Goal: Task Accomplishment & Management: Complete application form

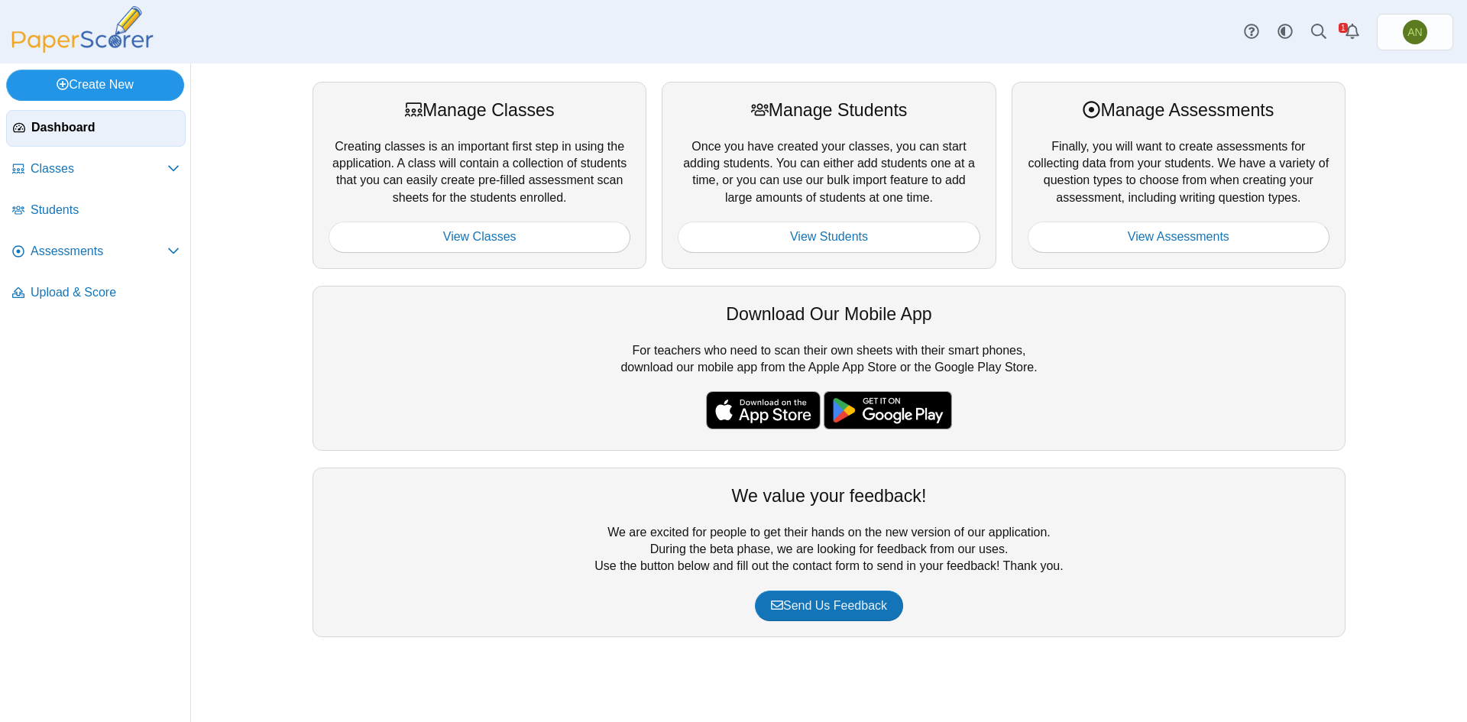
click at [109, 86] on link "Create New" at bounding box center [95, 85] width 178 height 31
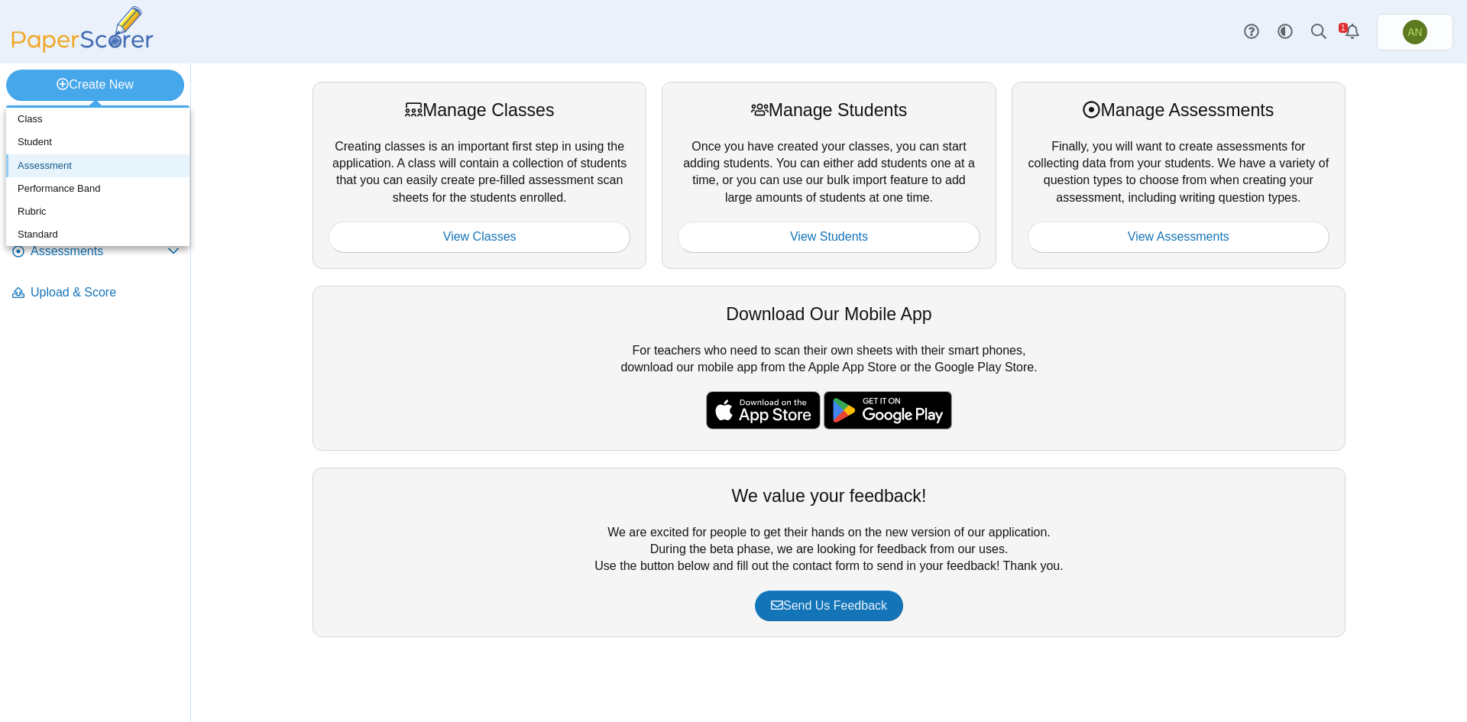
click at [72, 165] on link "Assessment" at bounding box center [97, 165] width 183 height 23
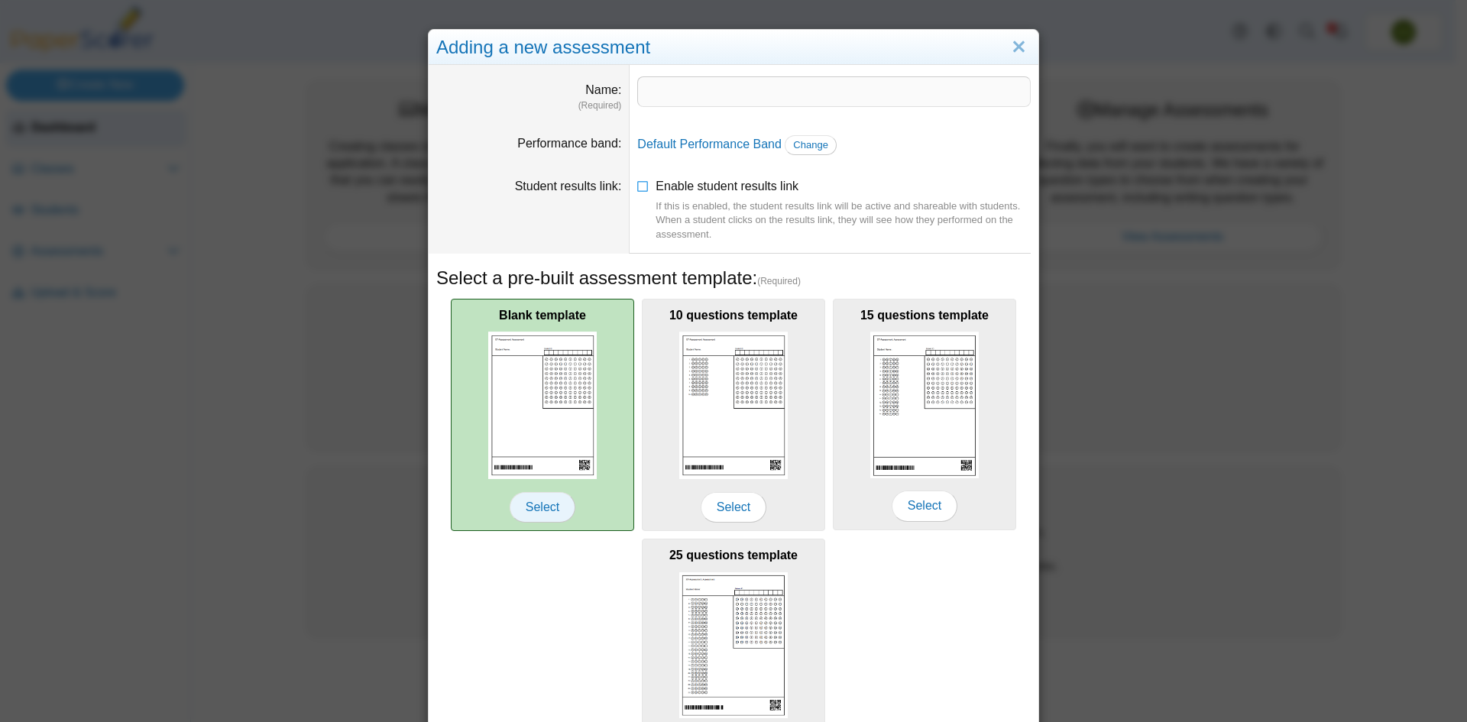
click at [525, 499] on span "Select" at bounding box center [543, 507] width 66 height 31
click at [541, 516] on span "Select" at bounding box center [543, 507] width 66 height 31
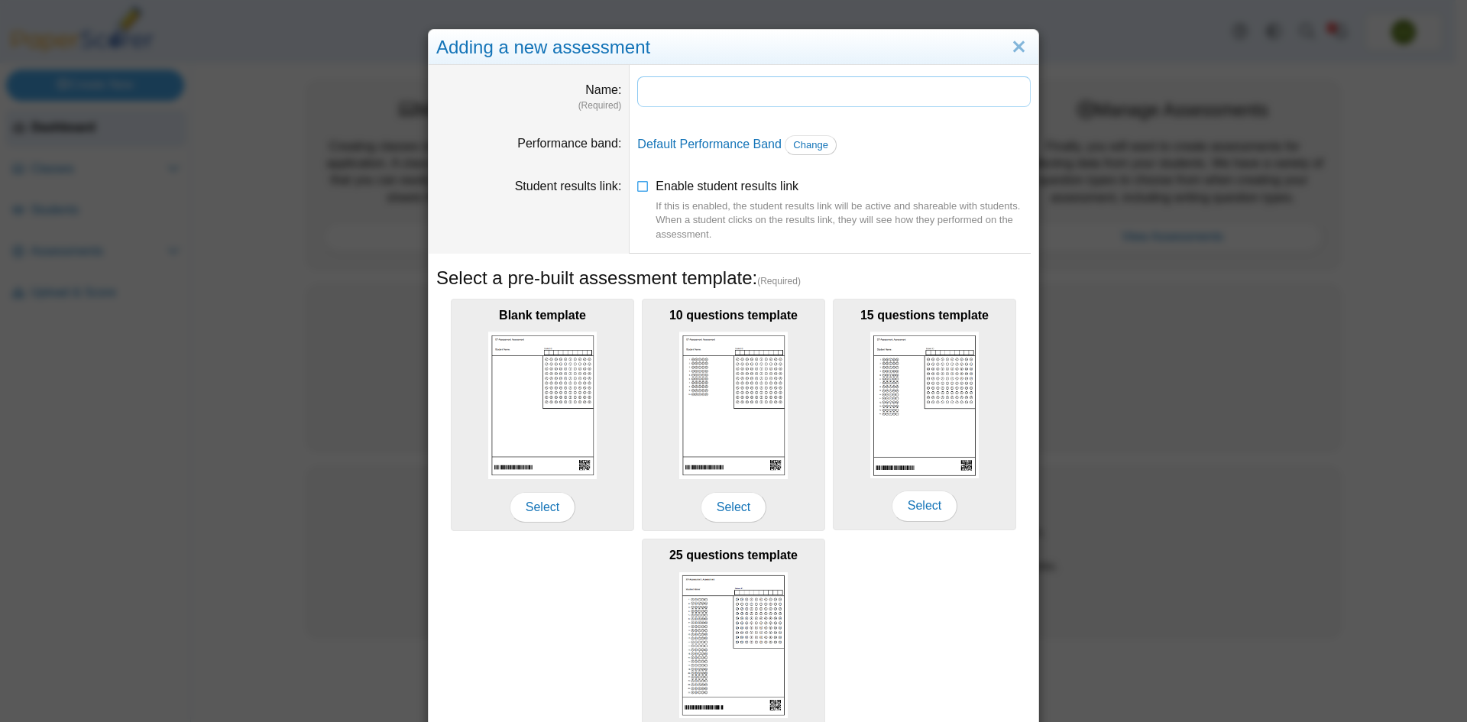
click at [671, 87] on input "Name" at bounding box center [834, 91] width 394 height 31
click at [1009, 50] on link "Close" at bounding box center [1019, 47] width 24 height 26
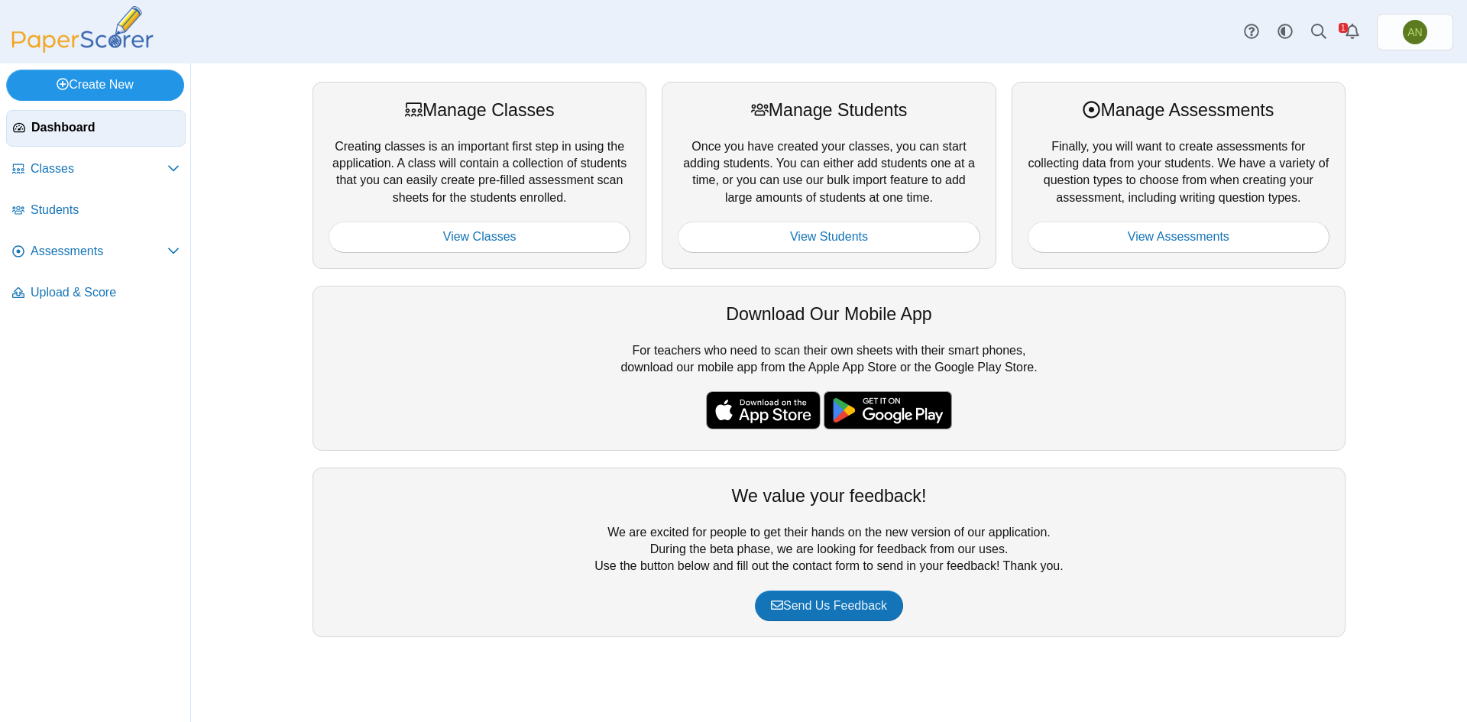
click at [119, 93] on link "Create New" at bounding box center [95, 85] width 178 height 31
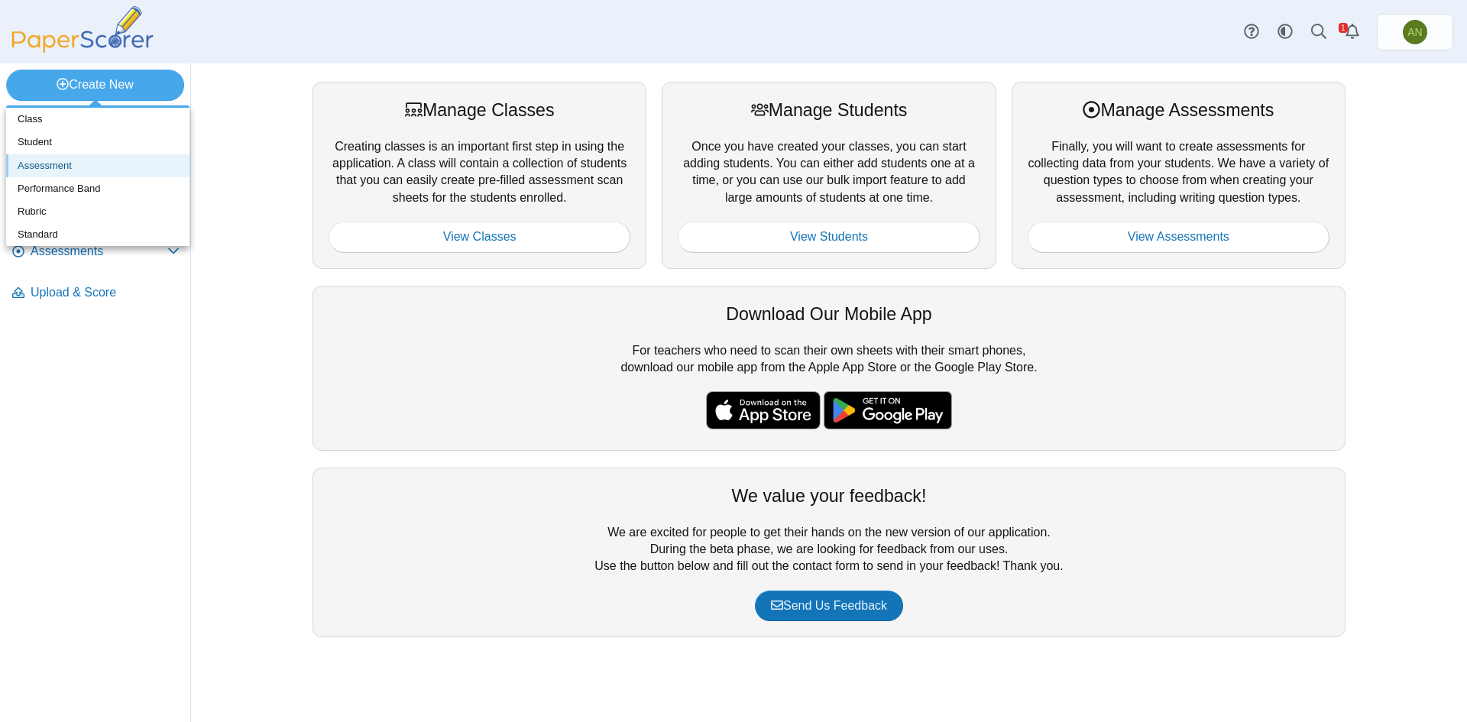
click at [118, 165] on link "Assessment" at bounding box center [97, 165] width 183 height 23
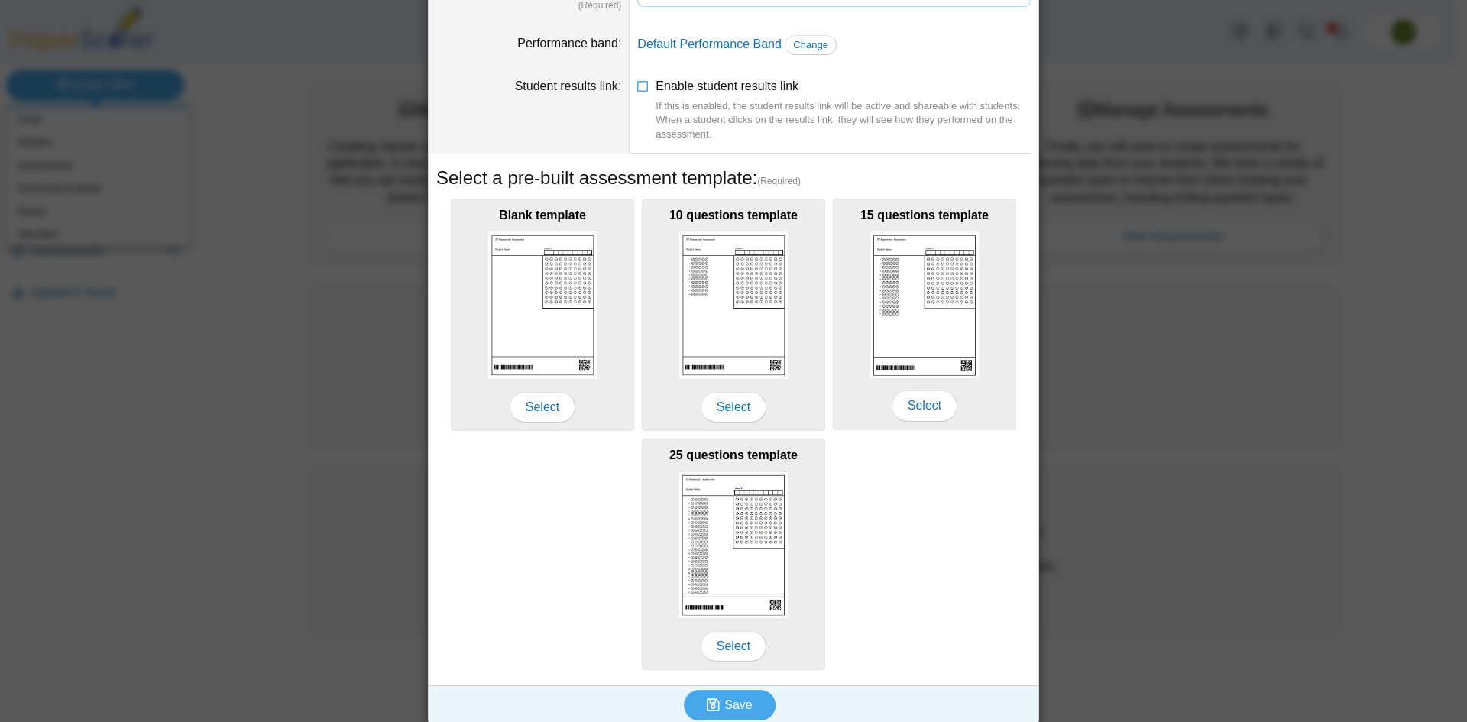
scroll to position [110, 0]
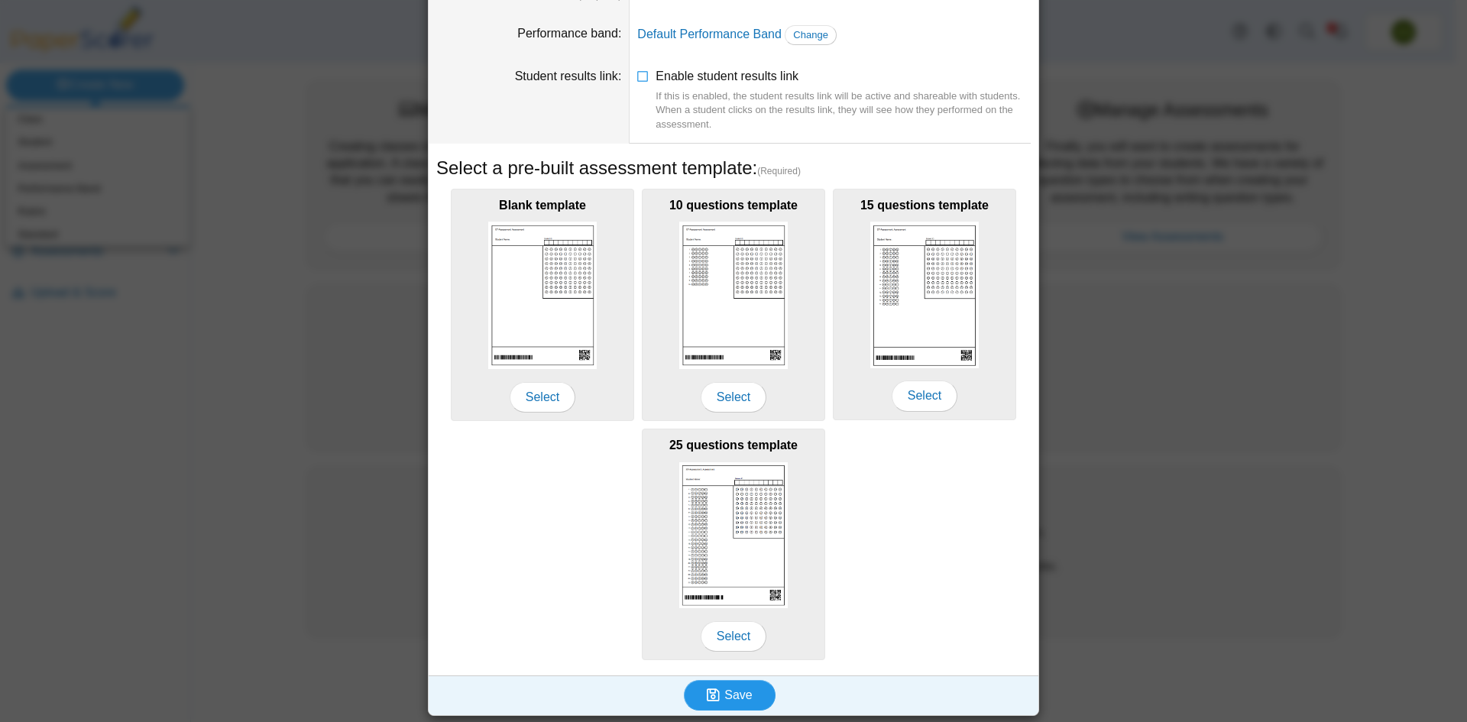
type input "********"
click at [731, 702] on button "Save" at bounding box center [730, 695] width 92 height 31
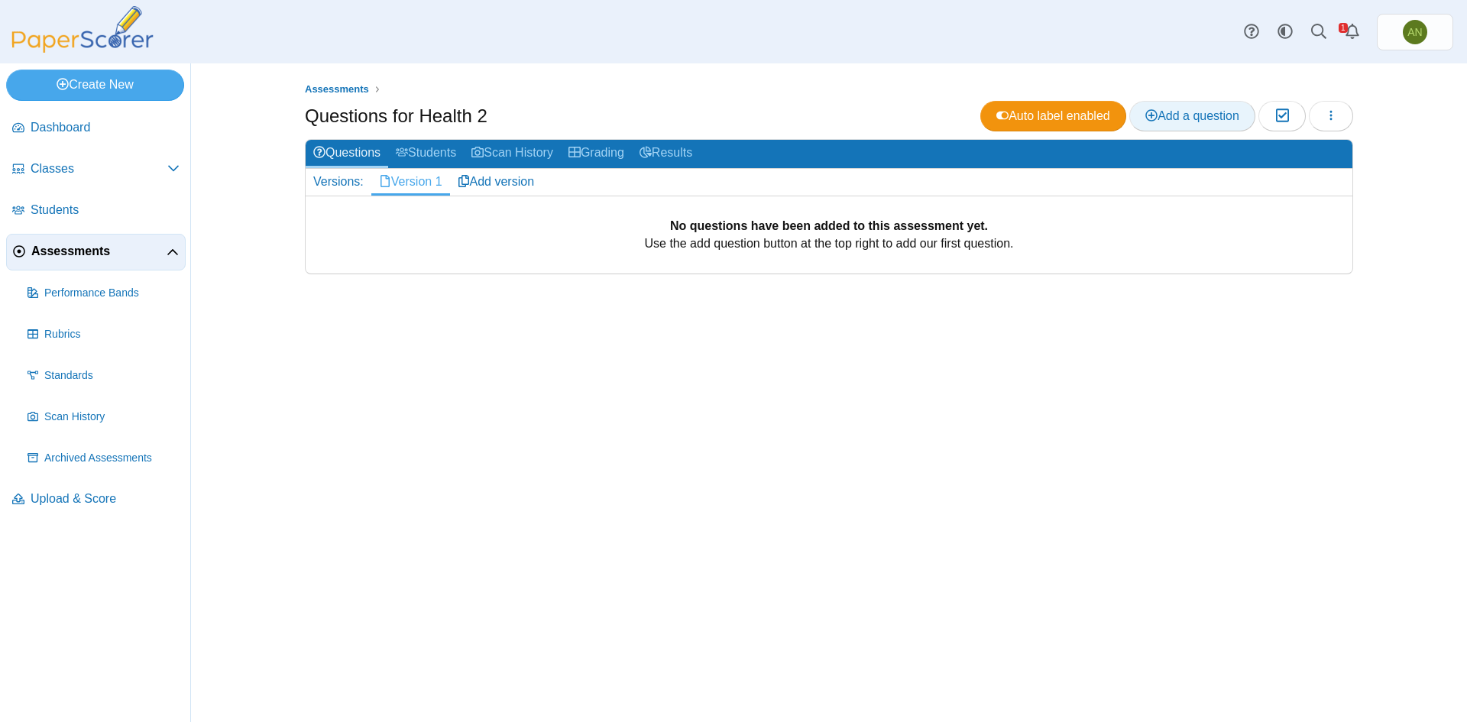
click at [1188, 116] on span "Add a question" at bounding box center [1193, 115] width 94 height 13
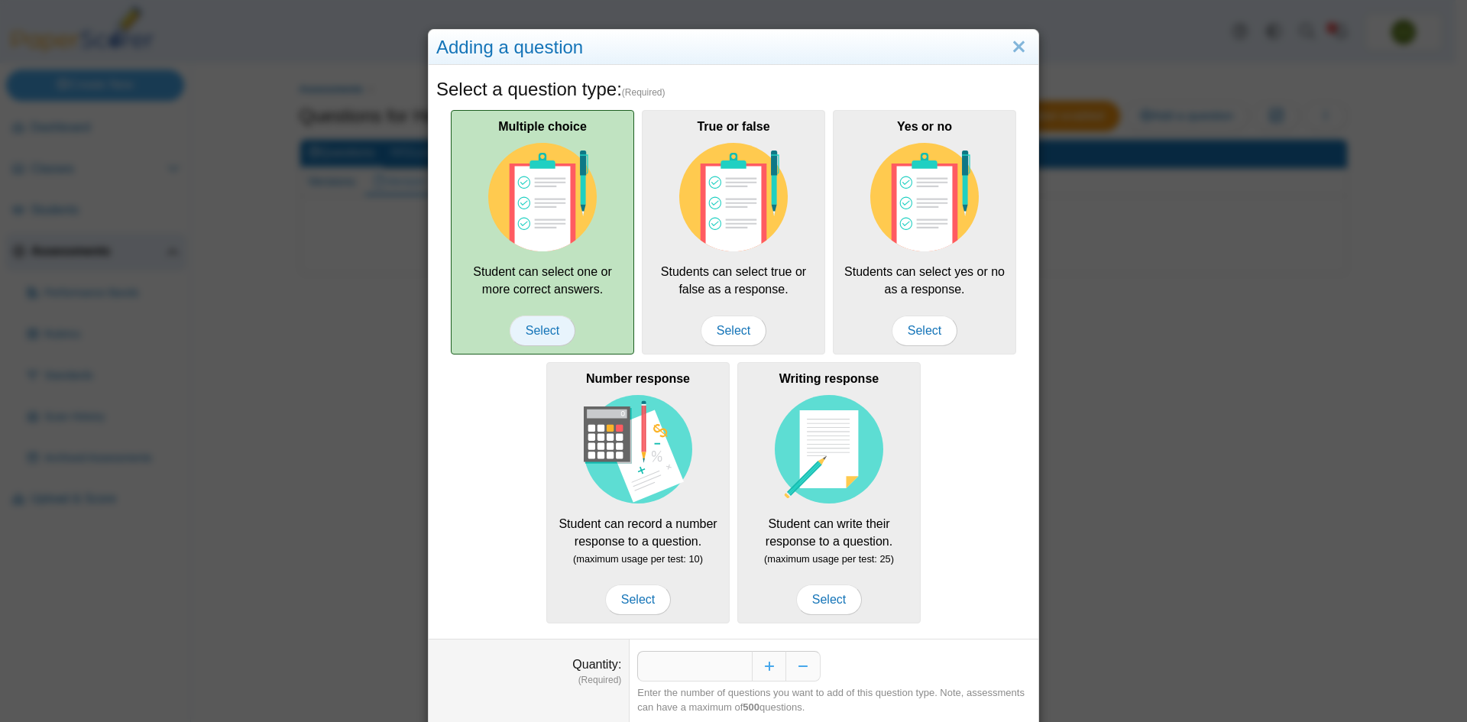
click at [540, 323] on span "Select" at bounding box center [543, 331] width 66 height 31
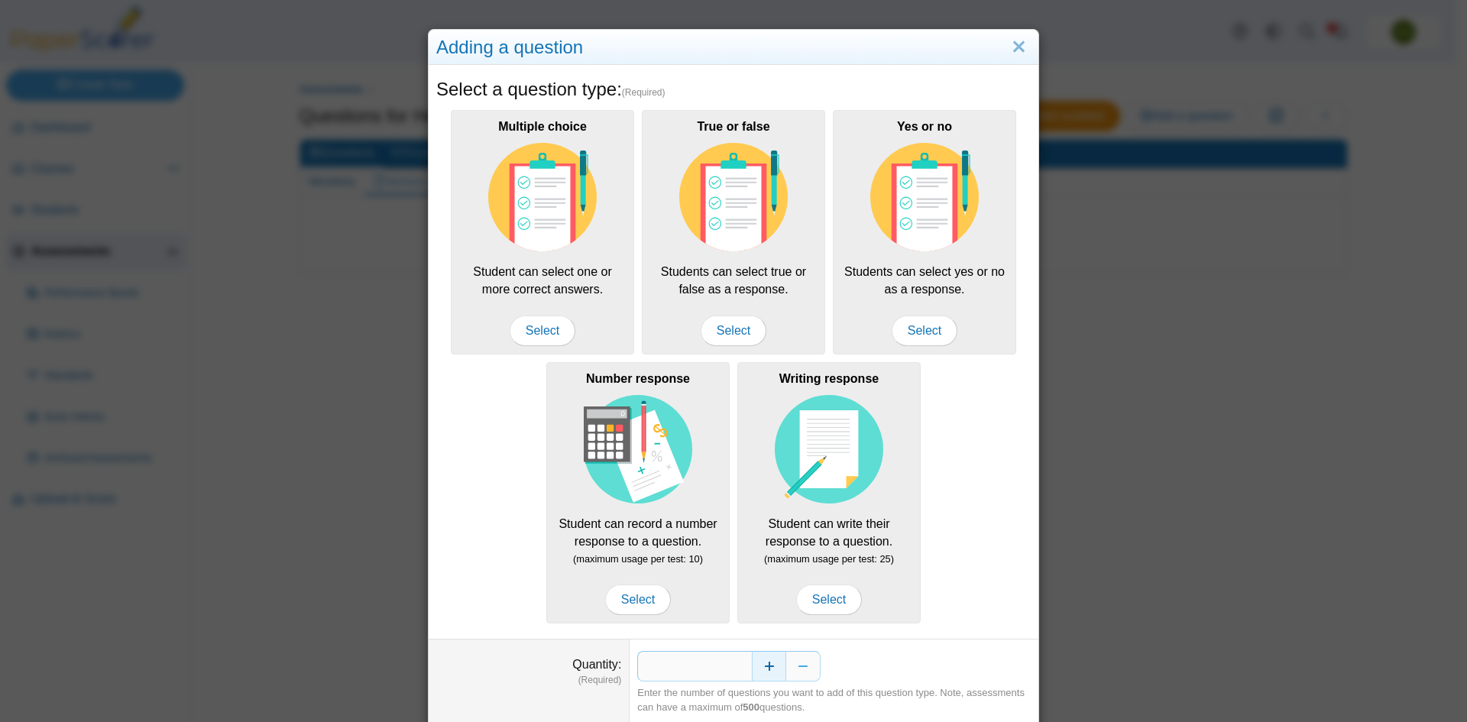
click at [766, 670] on button "Increase" at bounding box center [769, 666] width 34 height 31
click at [766, 669] on button "Increase" at bounding box center [769, 666] width 34 height 31
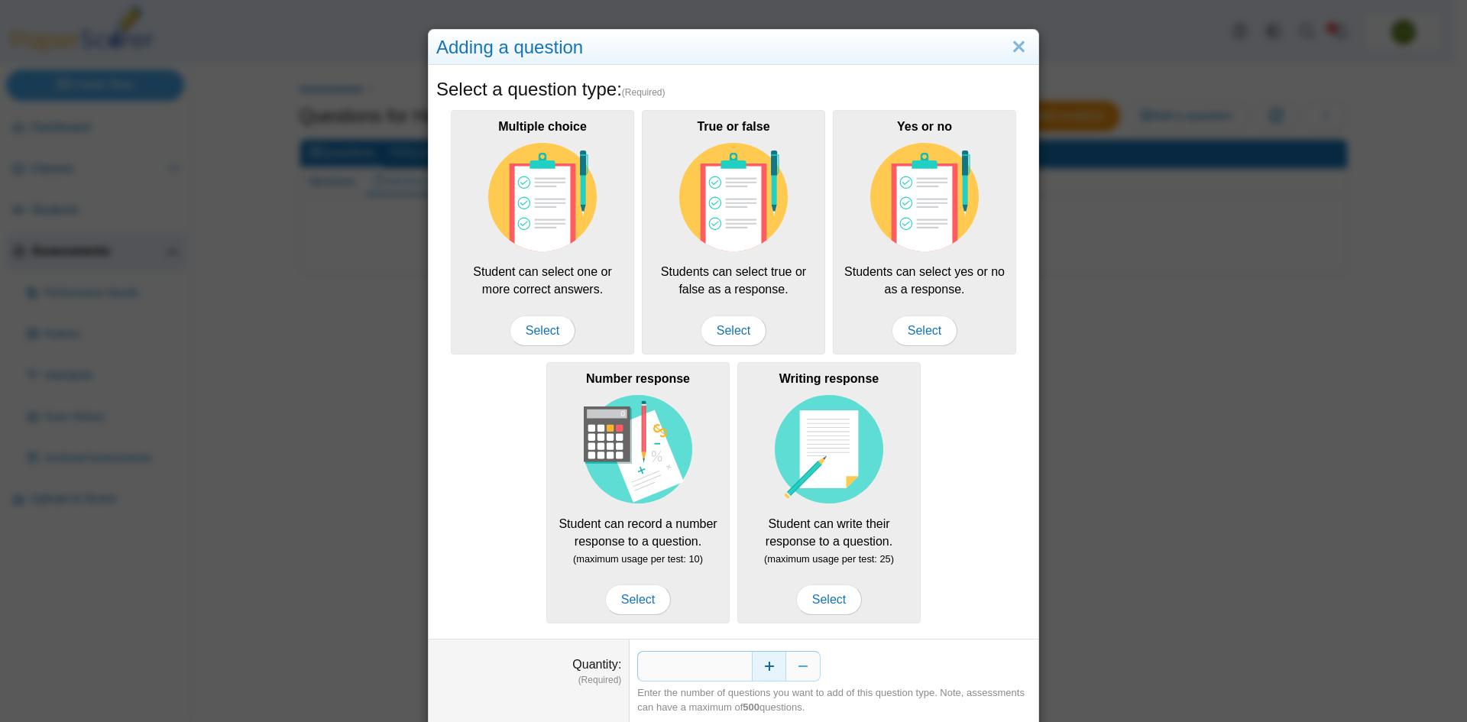
click at [766, 669] on button "Increase" at bounding box center [769, 666] width 34 height 31
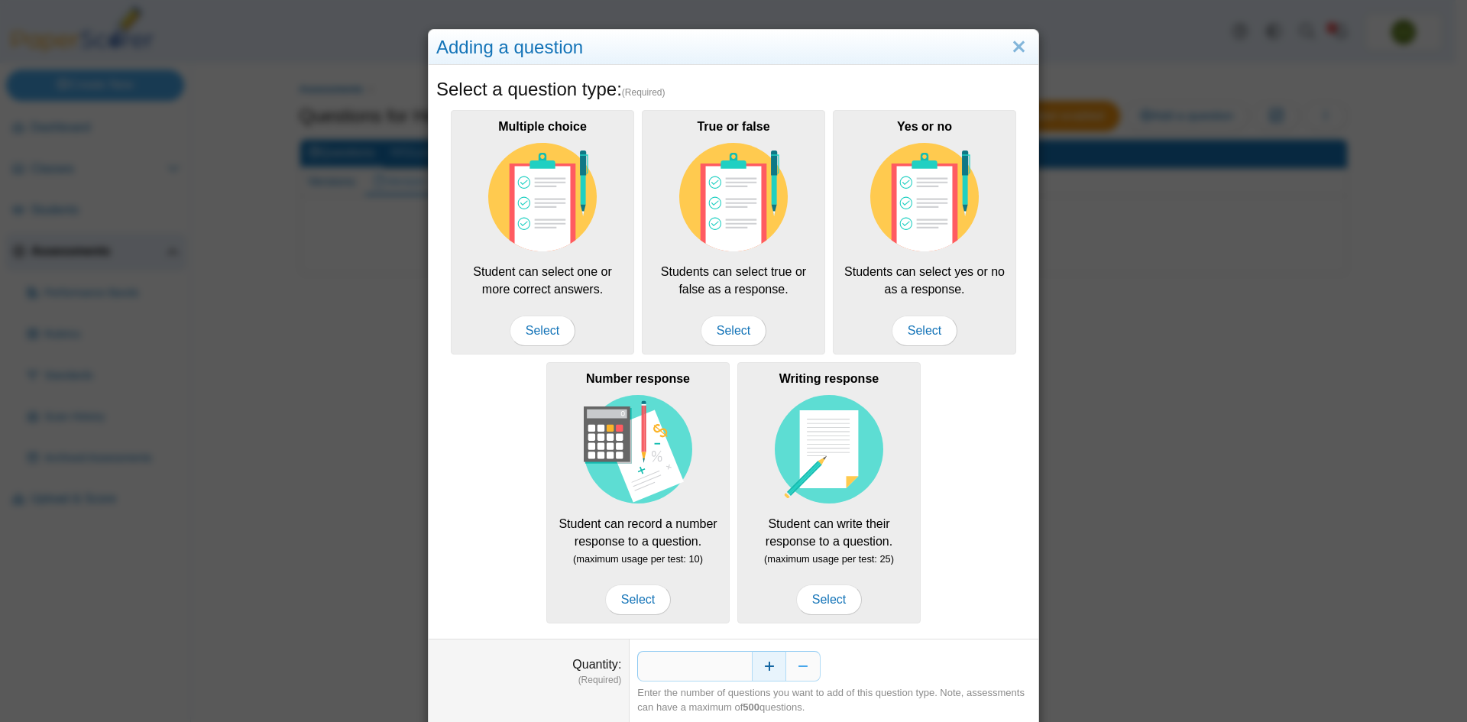
click at [766, 669] on button "Increase" at bounding box center [769, 666] width 34 height 31
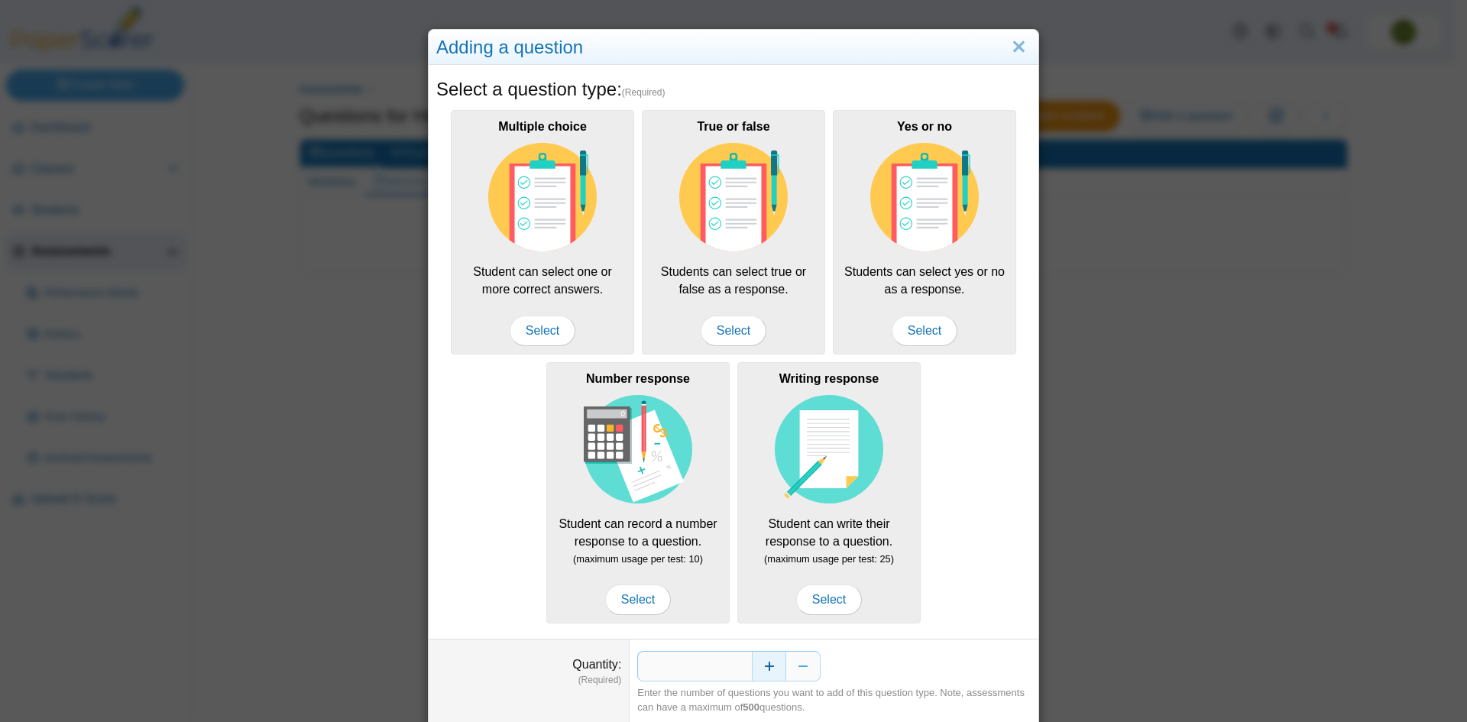
click at [766, 669] on button "Increase" at bounding box center [769, 666] width 34 height 31
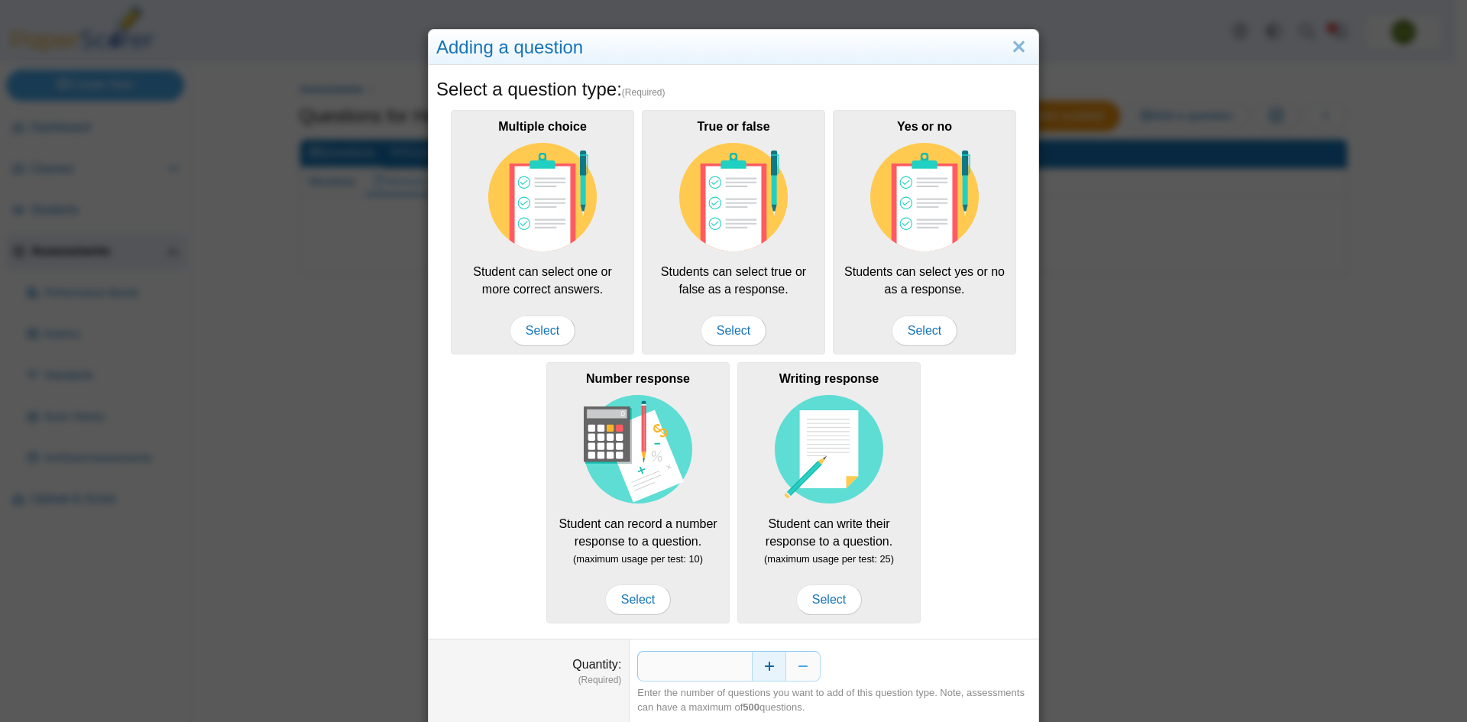
click at [766, 669] on button "Increase" at bounding box center [769, 666] width 34 height 31
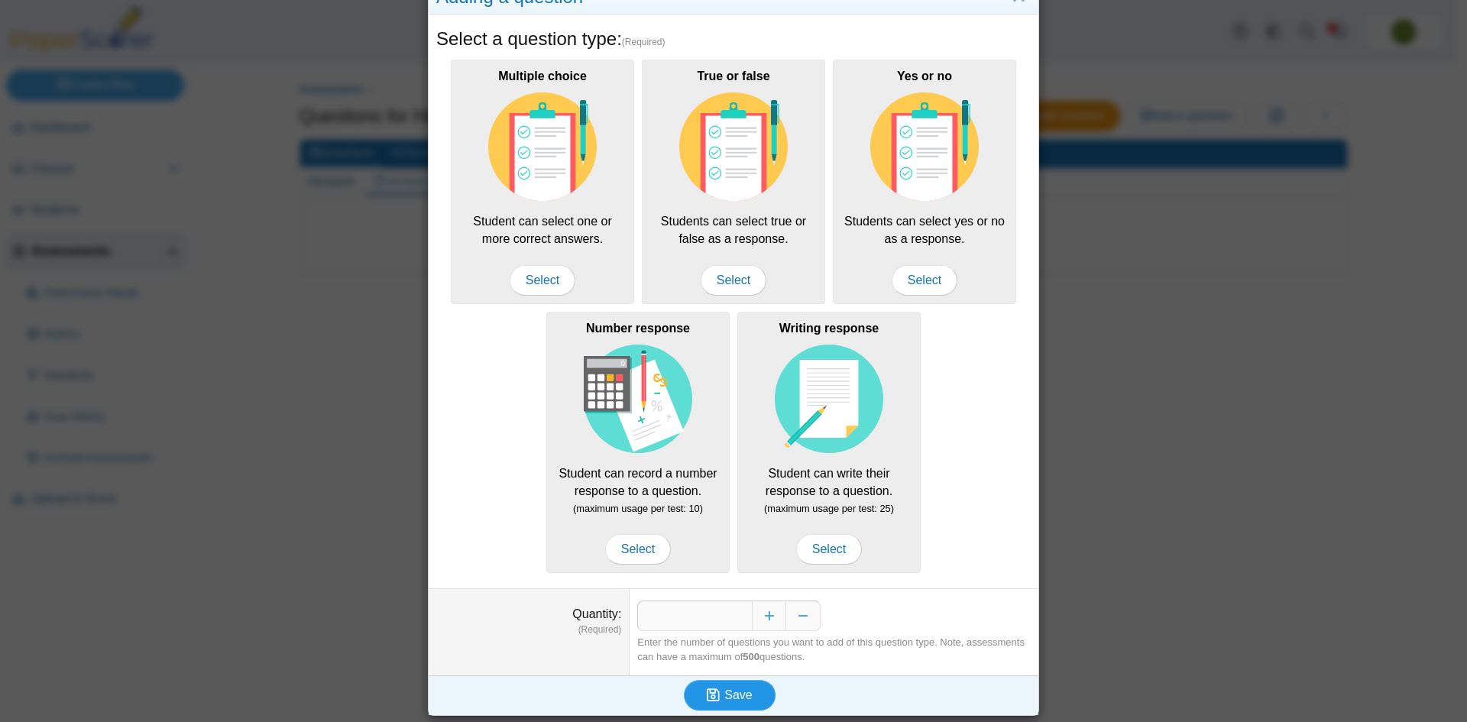
click at [760, 693] on button "Save" at bounding box center [730, 695] width 92 height 31
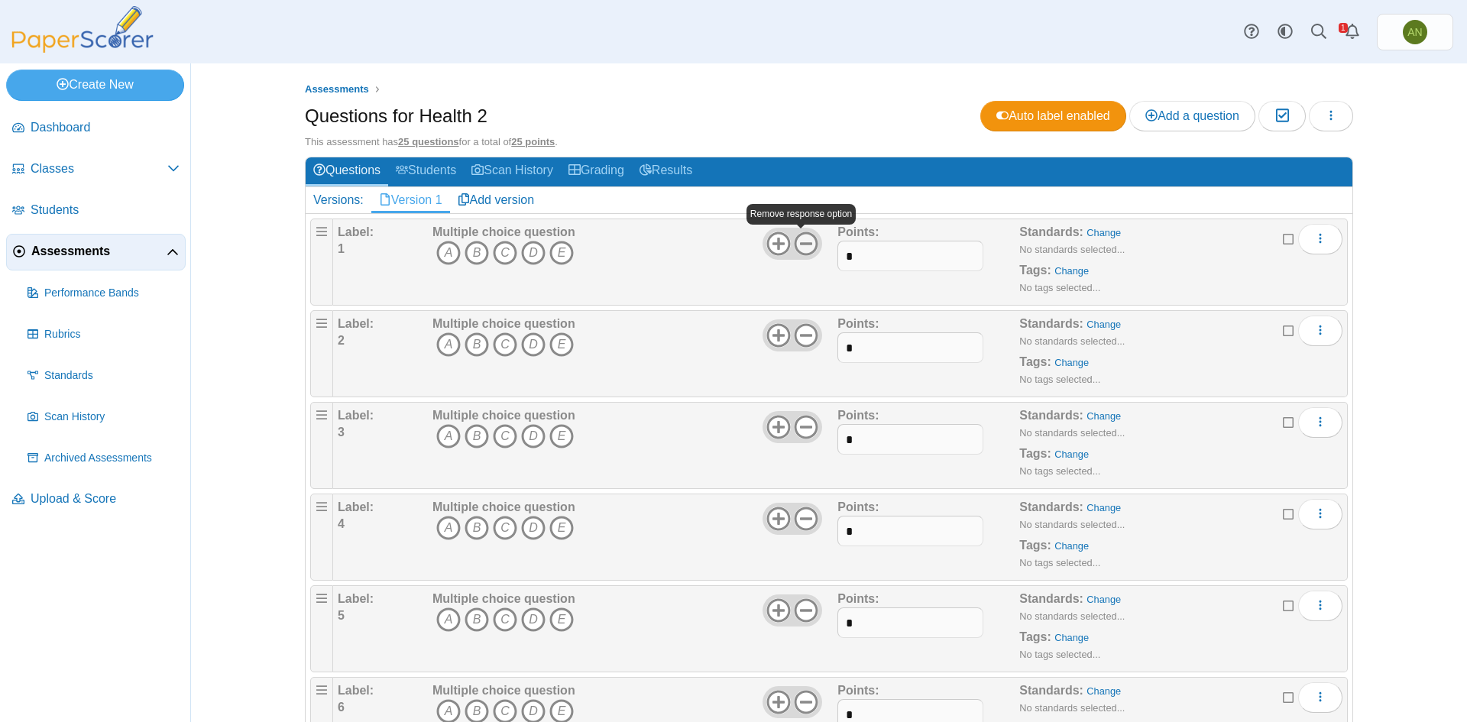
click at [806, 248] on icon at bounding box center [806, 244] width 24 height 24
click at [468, 254] on icon "B" at bounding box center [477, 253] width 24 height 24
click at [966, 170] on h2 "Questions Students Scan History Grading Results" at bounding box center [829, 171] width 1047 height 29
click at [799, 336] on icon at bounding box center [806, 335] width 24 height 24
click at [475, 345] on icon "B" at bounding box center [477, 344] width 24 height 24
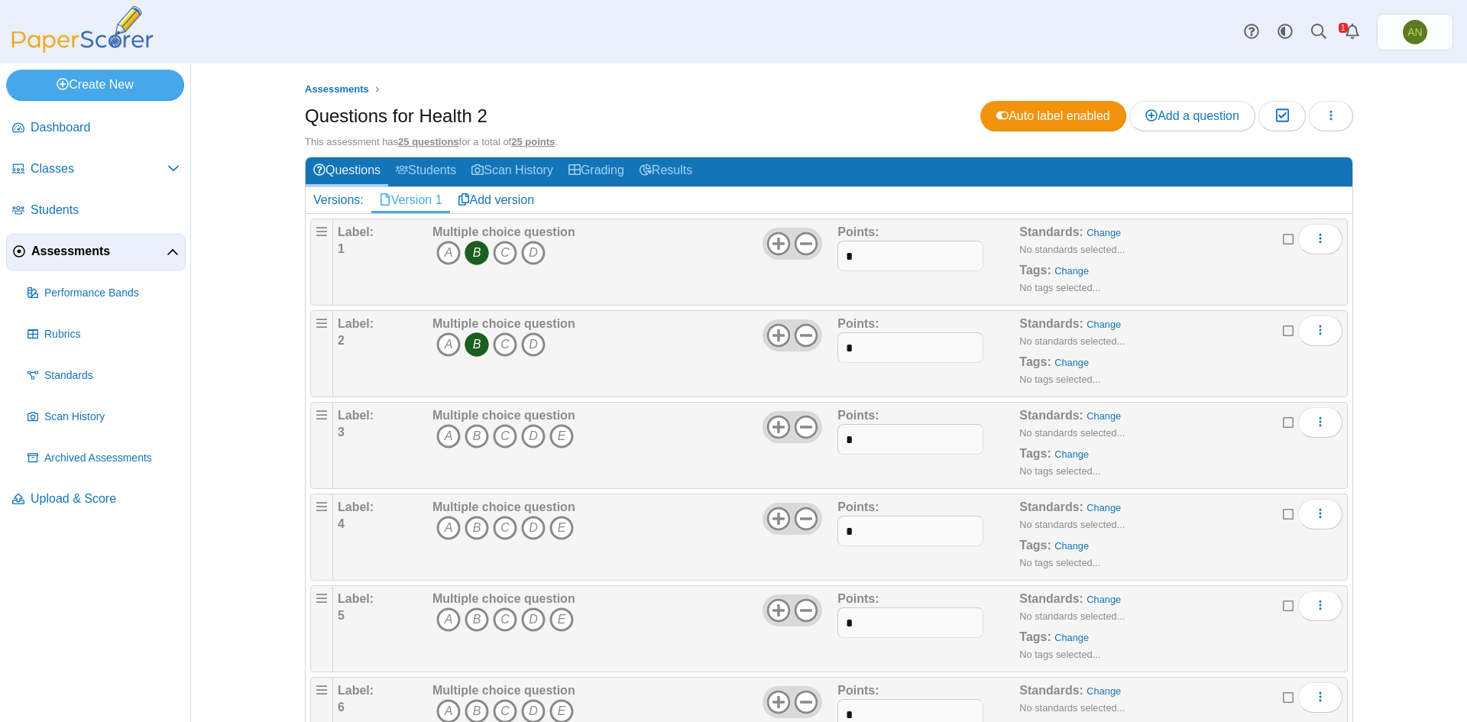
click at [894, 121] on div "Questions for Health 2 Auto label enabled Add a question Moderation 0 Loading…" at bounding box center [829, 118] width 1049 height 34
click at [497, 440] on icon "C" at bounding box center [505, 436] width 24 height 24
click at [957, 167] on h2 "Questions Students Scan History Grading Results" at bounding box center [829, 171] width 1047 height 29
click at [473, 527] on icon "B" at bounding box center [477, 528] width 24 height 24
click at [958, 166] on h2 "Questions Students Scan History Grading Results" at bounding box center [829, 171] width 1047 height 29
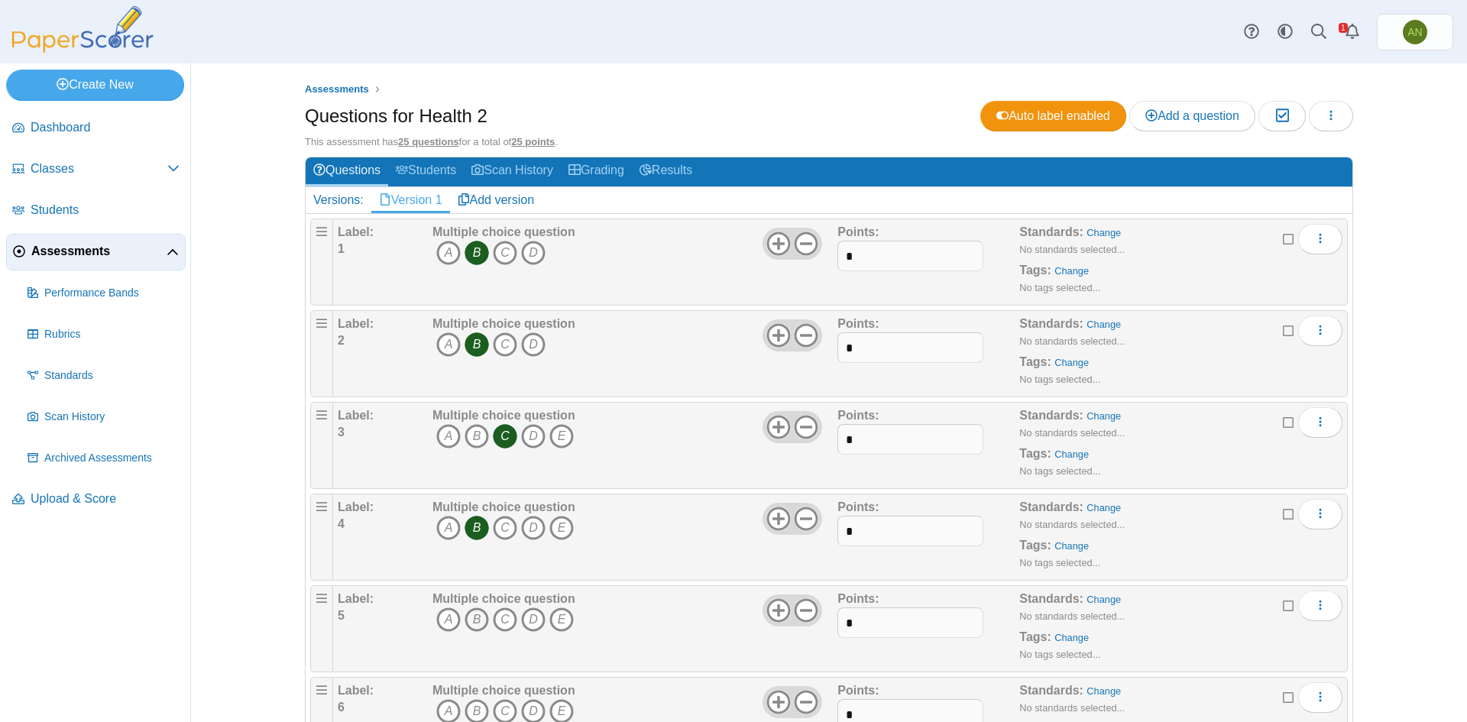
click at [468, 618] on icon "B" at bounding box center [477, 620] width 24 height 24
click at [244, 176] on div "Assessments Questions for Health 2 Auto label enabled Add a question Moderation…" at bounding box center [829, 392] width 1276 height 659
click at [527, 712] on icon "D" at bounding box center [533, 711] width 24 height 24
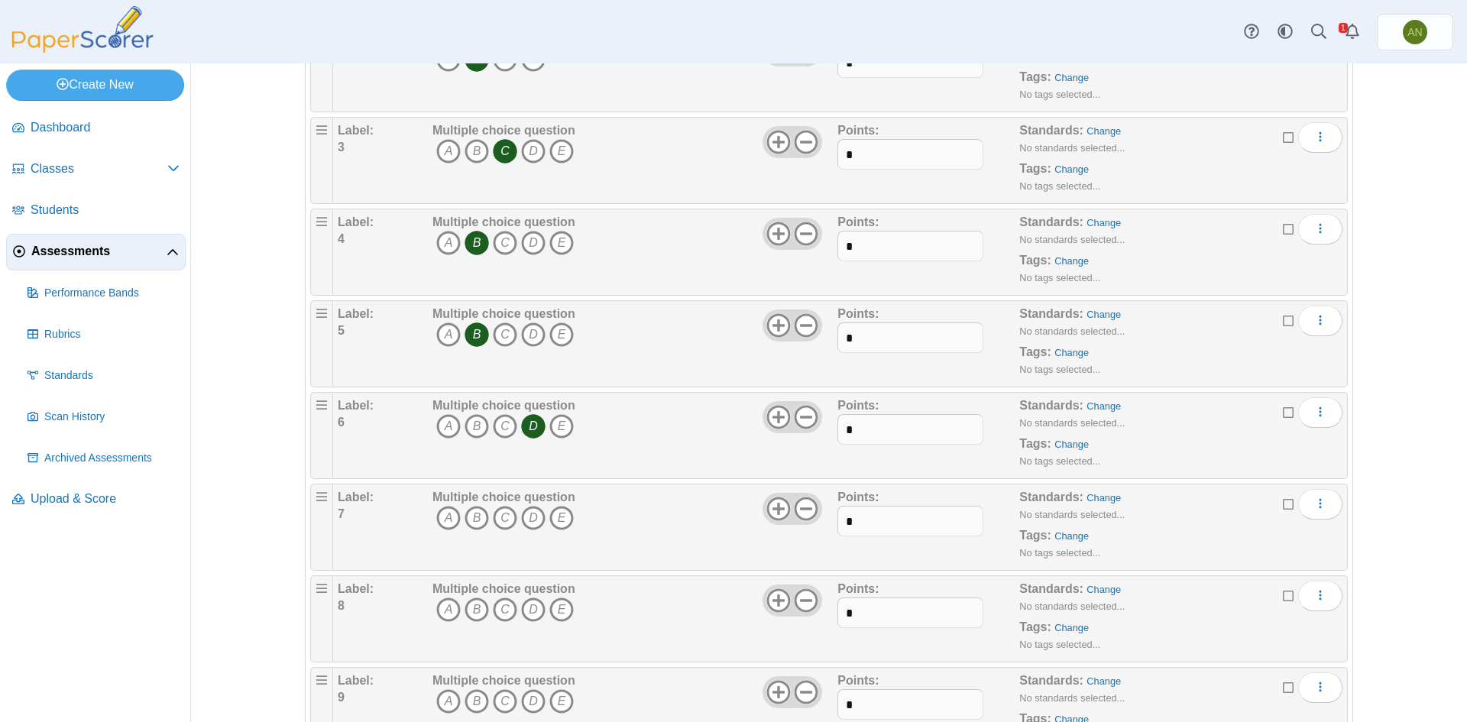
scroll to position [306, 0]
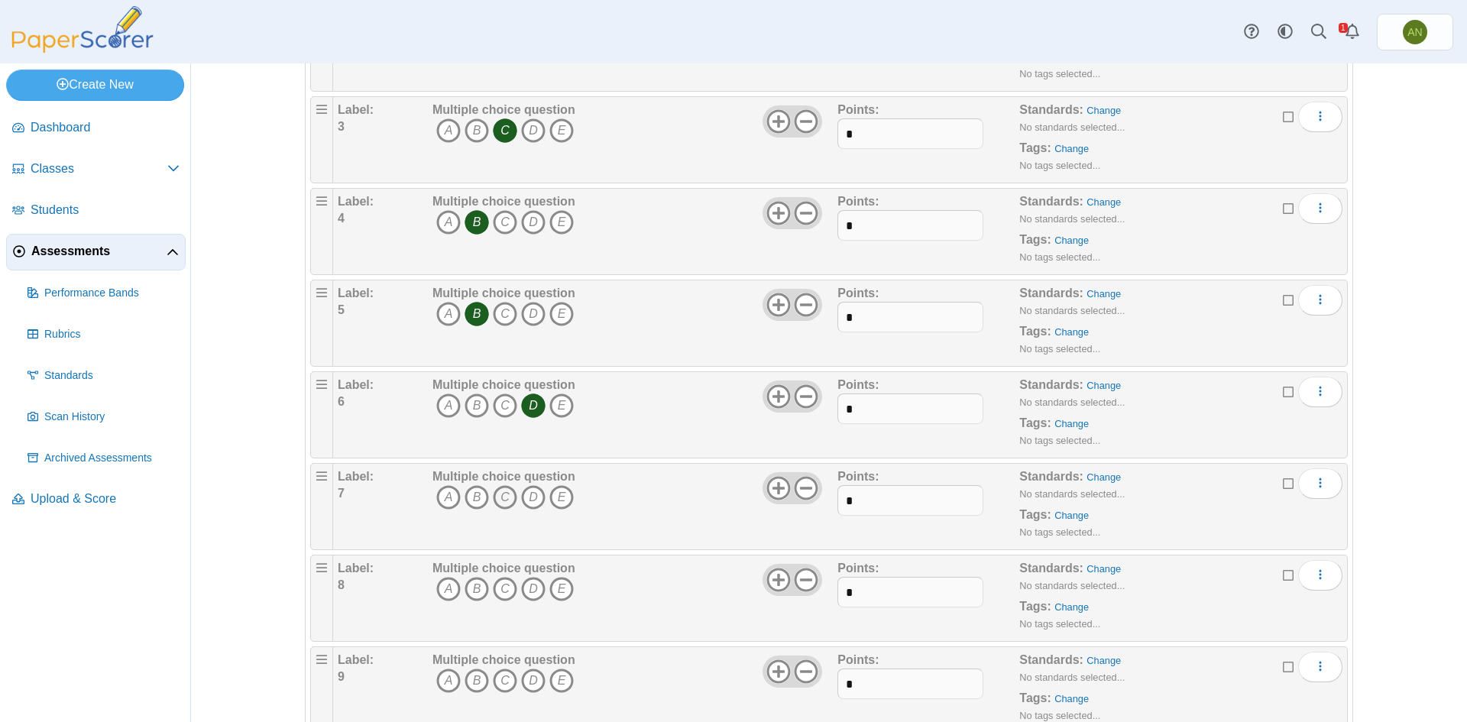
click at [496, 499] on icon "C" at bounding box center [505, 497] width 24 height 24
click at [269, 165] on div "Assessments Questions for Health 2 Auto label enabled Add a question Moderation…" at bounding box center [829, 87] width 1146 height 659
drag, startPoint x: 715, startPoint y: 140, endPoint x: 706, endPoint y: 136, distance: 9.2
click at [715, 140] on div "Multiple choice question A B C D E" at bounding box center [633, 140] width 409 height 76
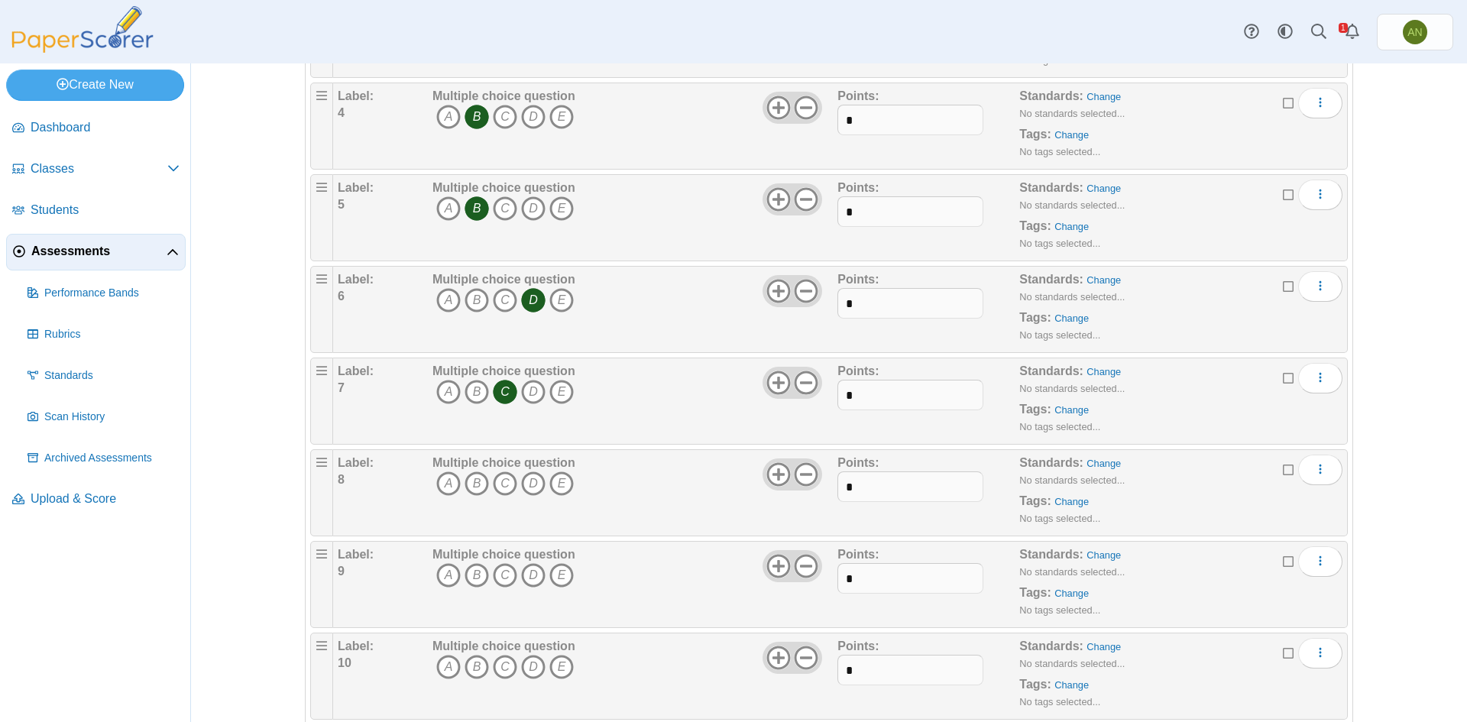
scroll to position [459, 0]
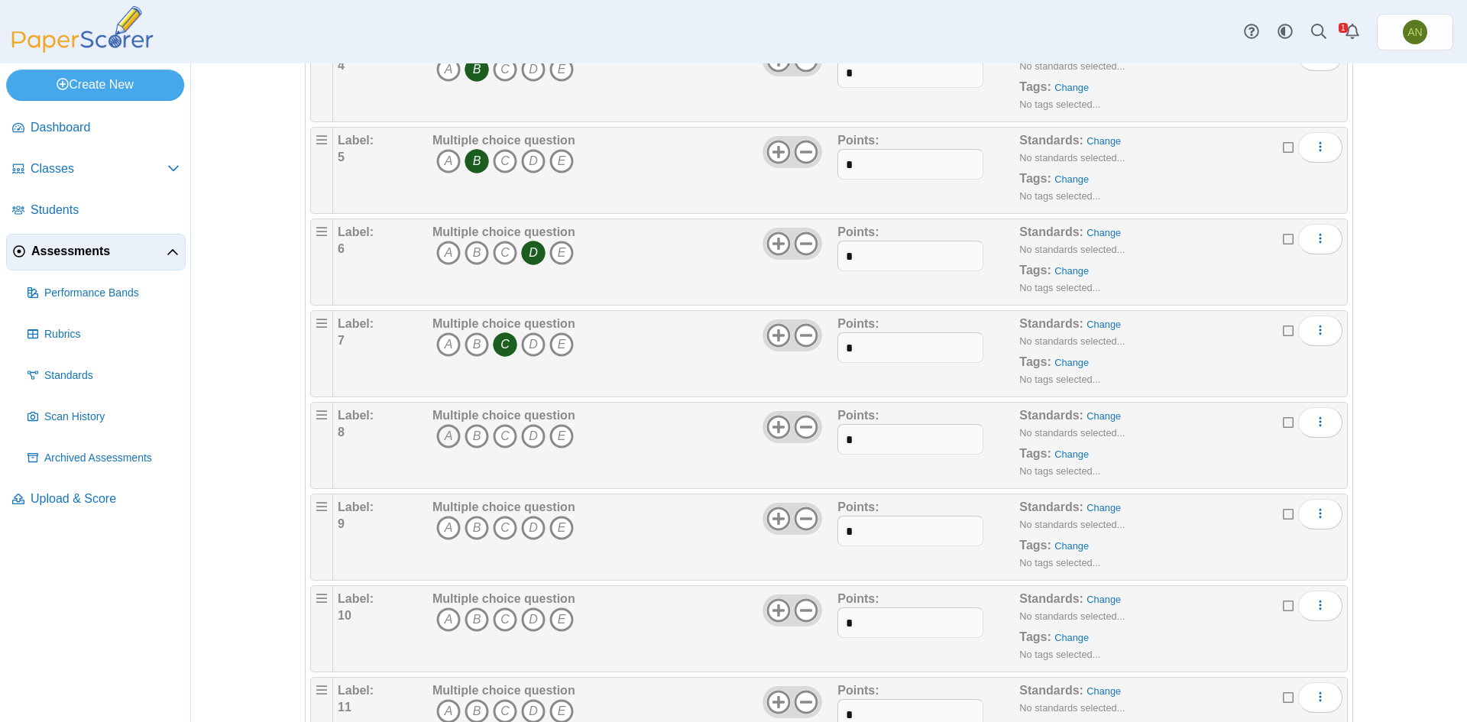
click at [443, 436] on icon "A" at bounding box center [448, 436] width 24 height 24
click at [653, 157] on div "Multiple choice question A B C D E" at bounding box center [633, 170] width 409 height 76
click at [532, 525] on icon "D" at bounding box center [533, 528] width 24 height 24
click at [640, 163] on div "Multiple choice question A B C D E" at bounding box center [633, 170] width 409 height 76
click at [530, 618] on icon "D" at bounding box center [533, 620] width 24 height 24
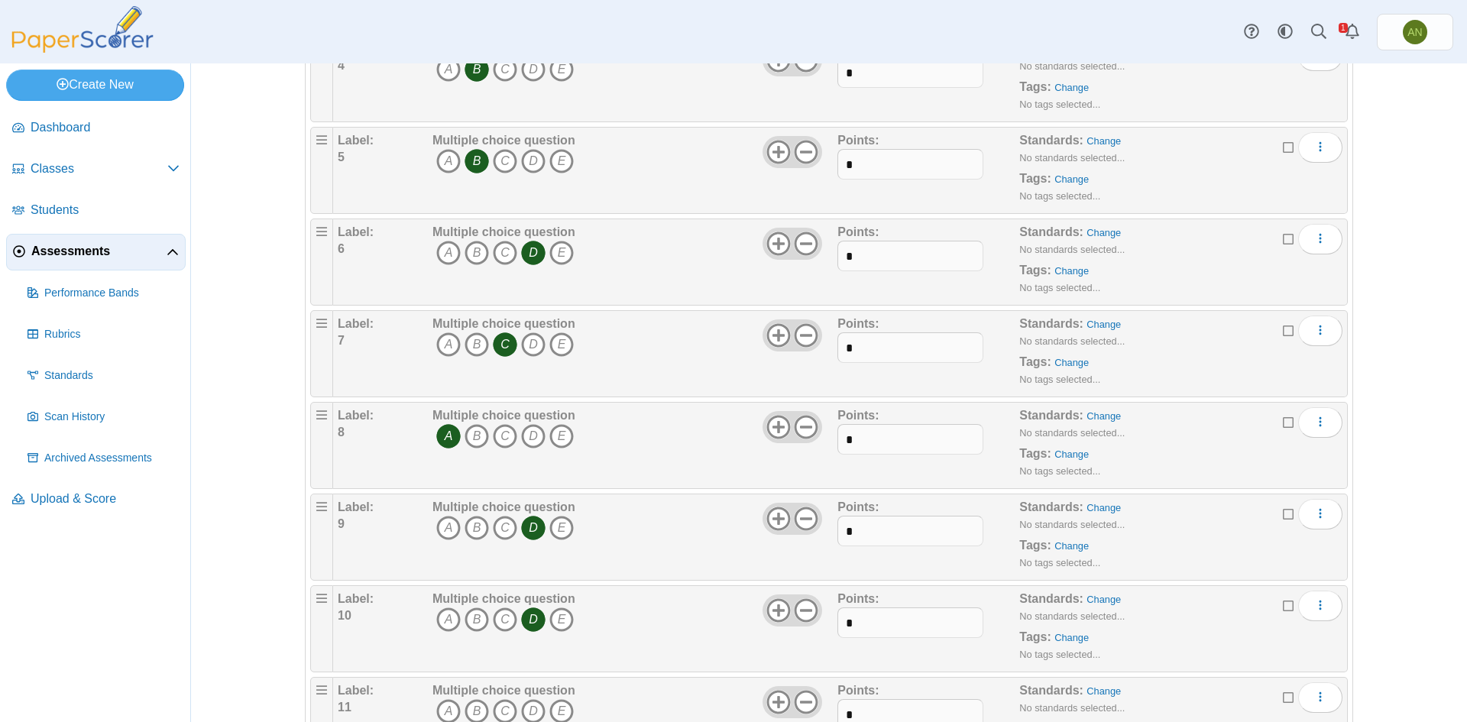
click at [443, 707] on icon "A" at bounding box center [448, 711] width 24 height 24
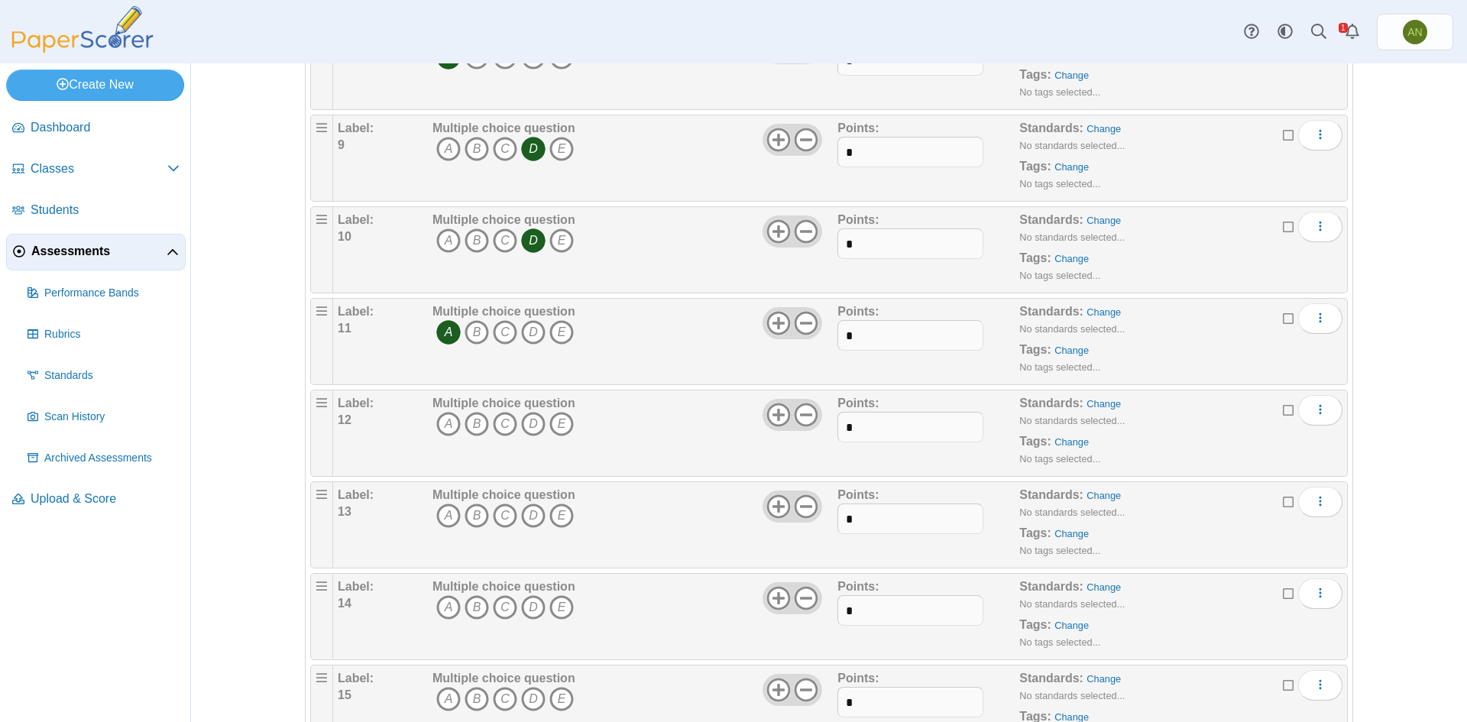
scroll to position [841, 0]
click at [470, 420] on icon "B" at bounding box center [477, 421] width 24 height 24
click at [270, 589] on div "Assessments Questions for Health 2 Auto label enabled Add a question Moderation…" at bounding box center [829, 392] width 1276 height 659
click at [442, 511] on icon "A" at bounding box center [448, 513] width 24 height 24
click at [243, 601] on div "Assessments Questions for Health 2 Auto label enabled Add a question Moderation…" at bounding box center [829, 392] width 1276 height 659
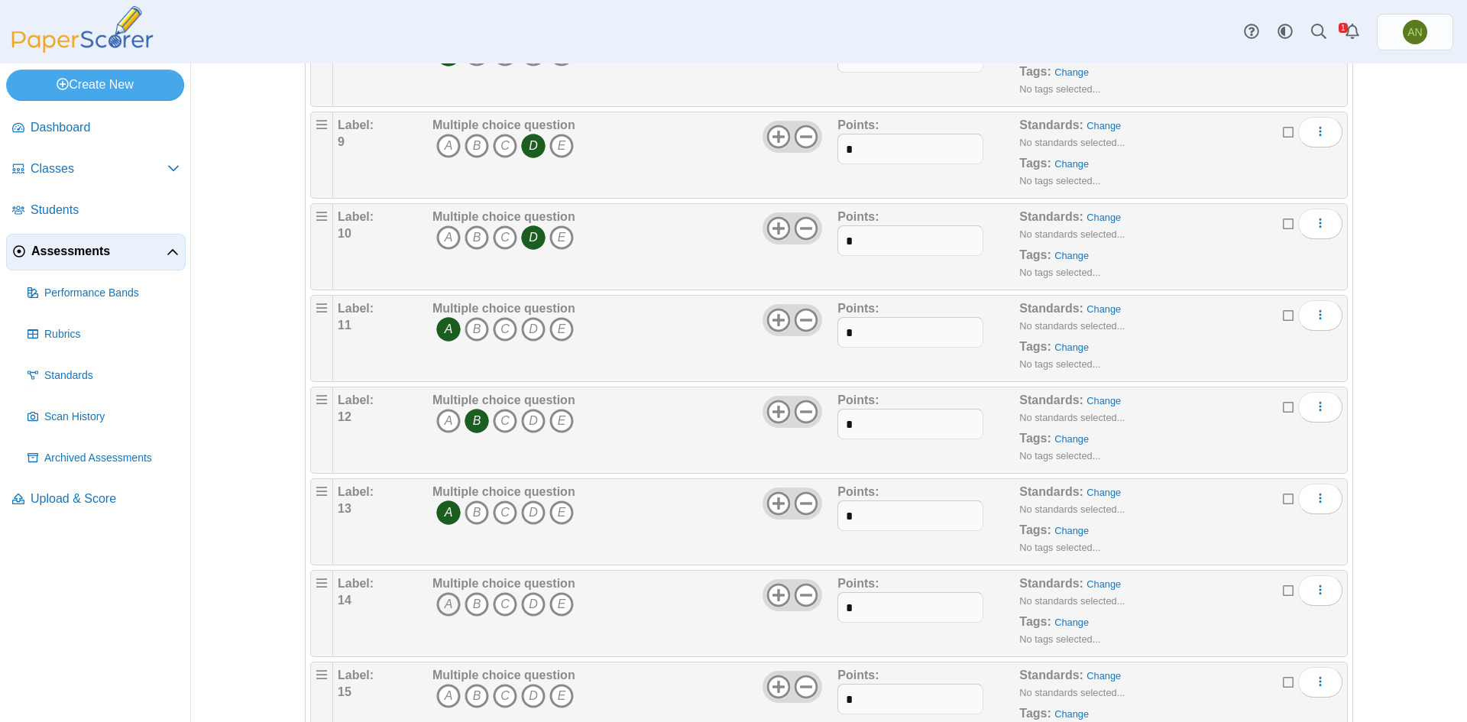
click at [444, 602] on icon "A" at bounding box center [448, 604] width 24 height 24
click at [399, 639] on div "Label: 14" at bounding box center [383, 614] width 91 height 76
click at [469, 696] on icon "B" at bounding box center [477, 696] width 24 height 24
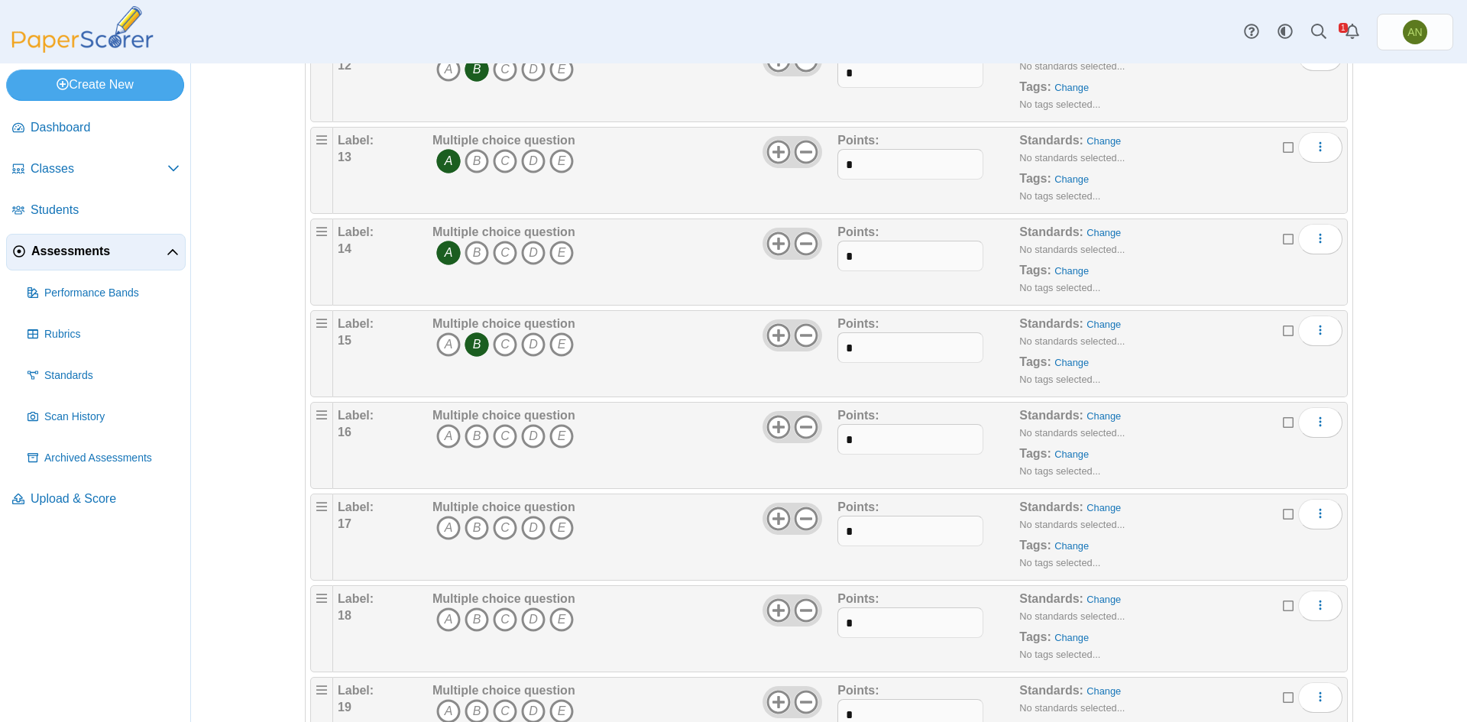
scroll to position [1223, 0]
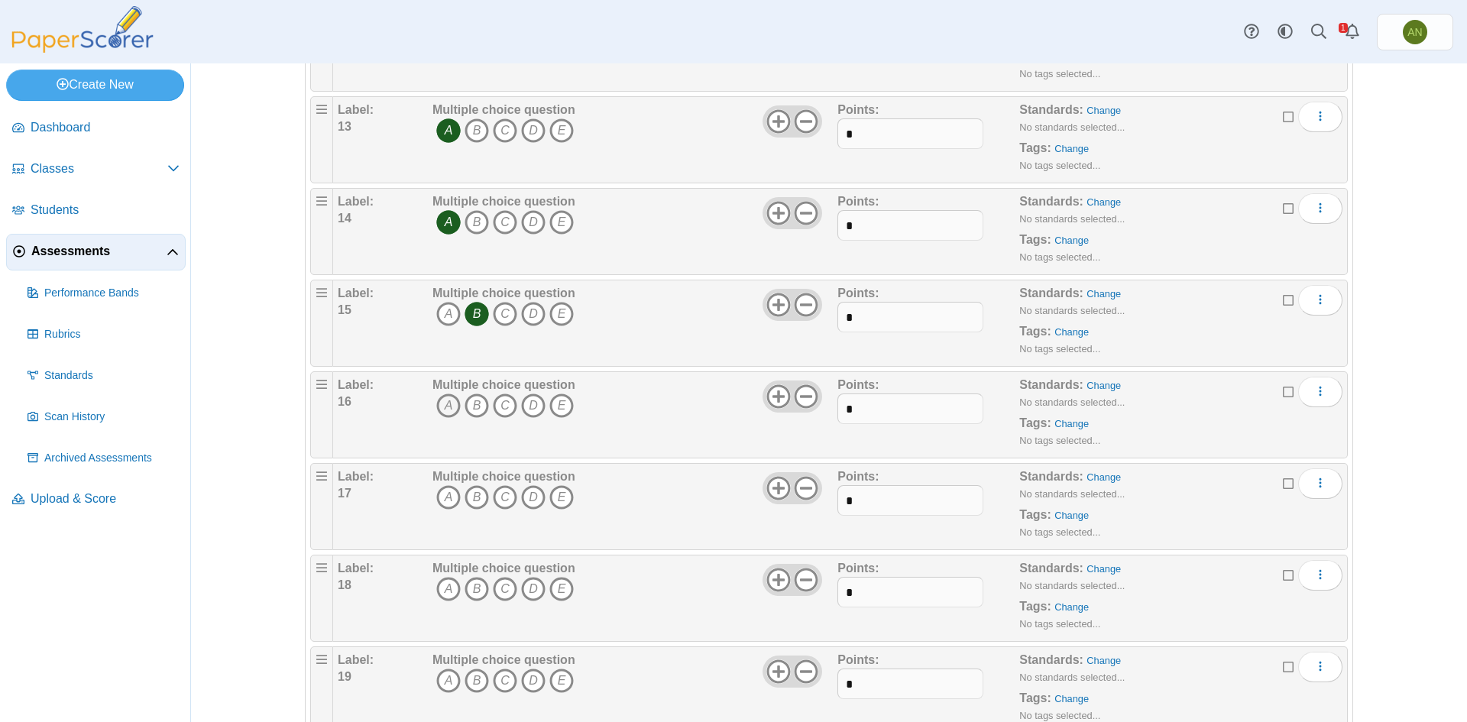
click at [443, 405] on icon "A" at bounding box center [448, 406] width 24 height 24
click at [258, 625] on div "Assessments Questions for Health 2 Auto label enabled Add a question Moderation…" at bounding box center [829, 392] width 1276 height 659
click at [472, 500] on icon "B" at bounding box center [477, 497] width 24 height 24
click at [469, 498] on icon "B" at bounding box center [477, 497] width 24 height 24
click at [267, 628] on div "Assessments Questions for Health 2 Auto label enabled Add a question Moderation…" at bounding box center [829, 392] width 1276 height 659
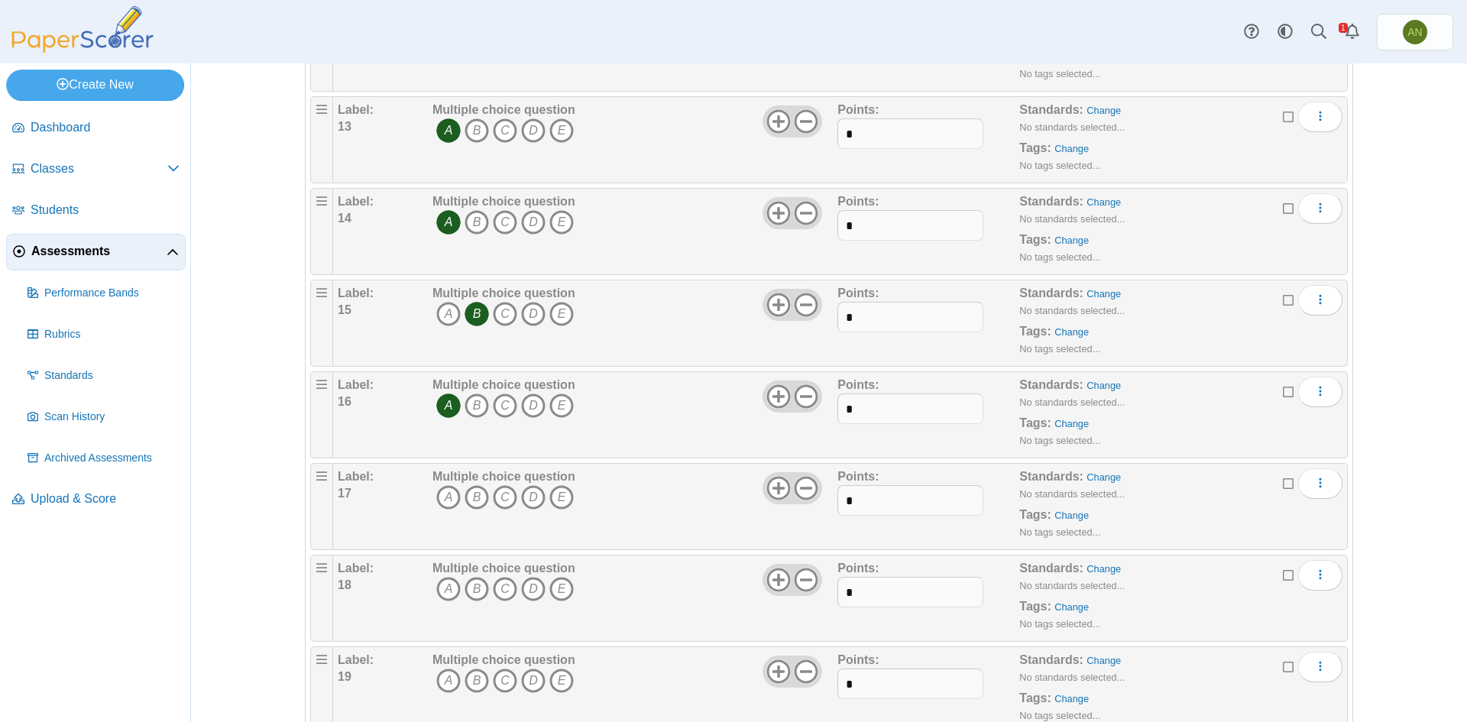
click at [445, 404] on icon "A" at bounding box center [448, 406] width 24 height 24
click at [242, 631] on div "Assessments Questions for Health 2 Auto label enabled Add a question Moderation…" at bounding box center [829, 392] width 1276 height 659
click at [392, 550] on div "Label: 17 Multiple choice question A B C D E Points:" at bounding box center [840, 506] width 1015 height 87
click at [443, 408] on icon "A" at bounding box center [448, 406] width 24 height 24
